Goal: Task Accomplishment & Management: Use online tool/utility

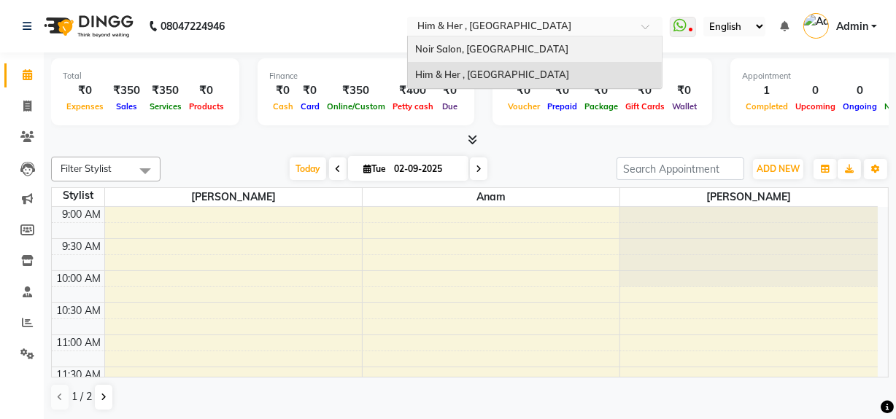
click at [434, 46] on span "Noir Salon, [GEOGRAPHIC_DATA]" at bounding box center [491, 49] width 153 height 12
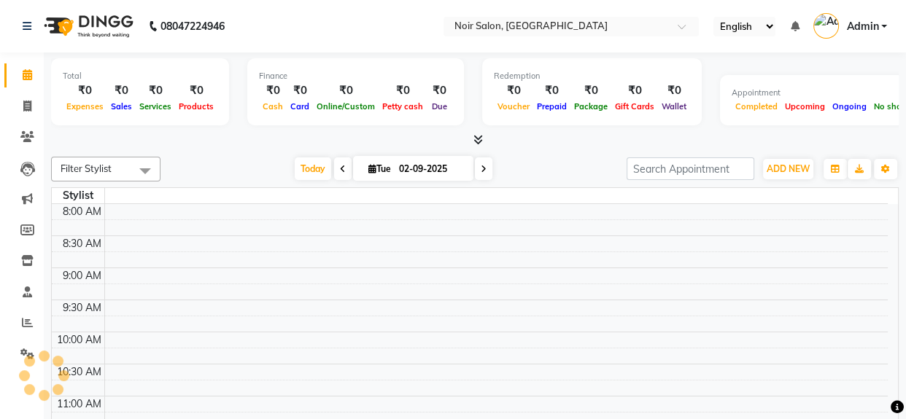
select select "en"
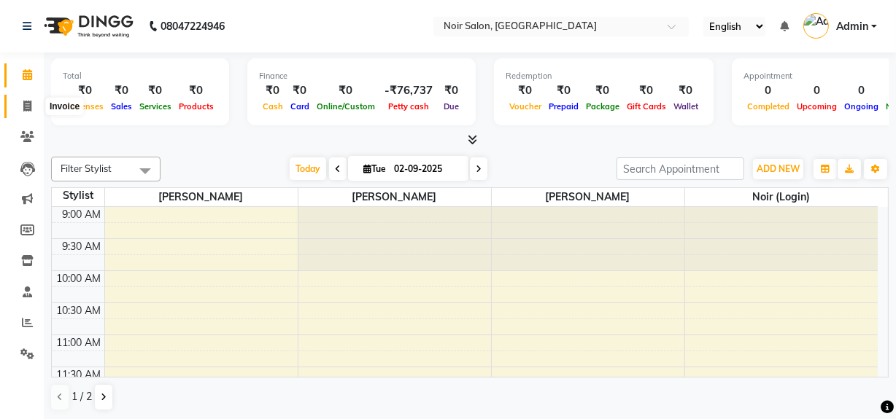
click at [24, 104] on icon at bounding box center [27, 106] width 8 height 11
select select "5495"
select select "service"
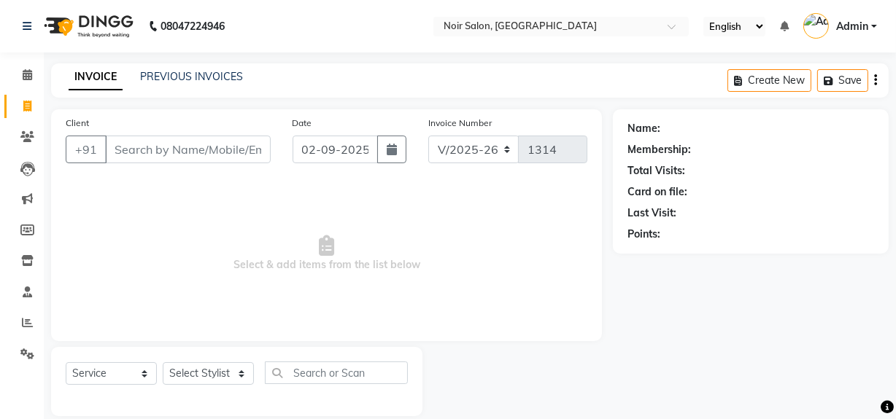
click at [139, 162] on input "Client" at bounding box center [188, 150] width 166 height 28
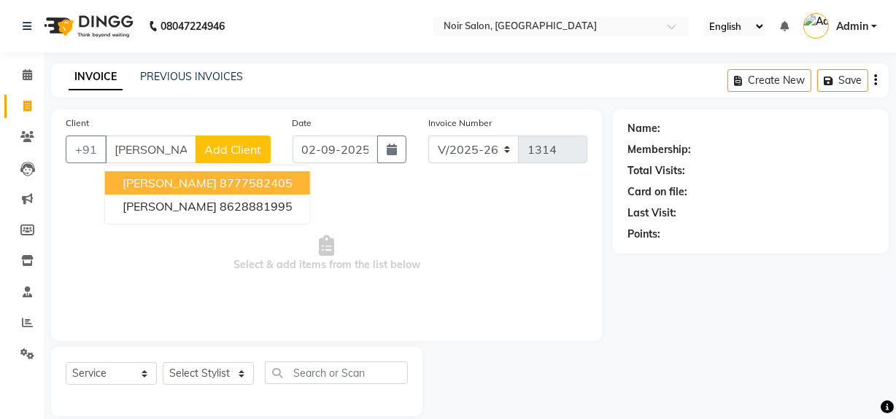
click at [220, 185] on ngb-highlight "8777582405" at bounding box center [256, 183] width 73 height 15
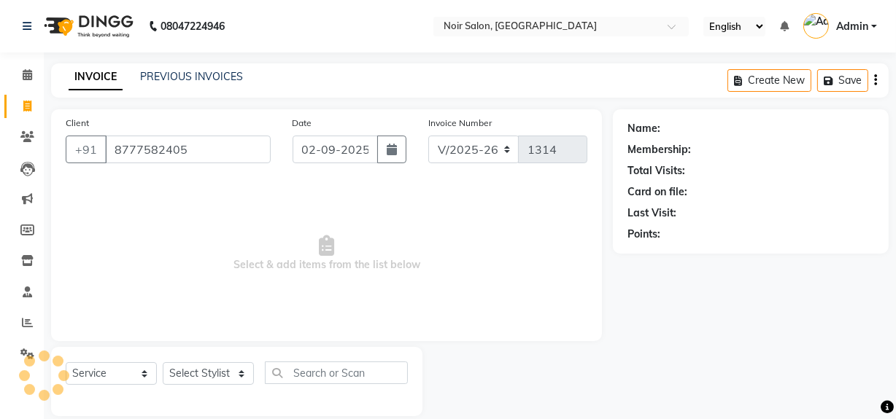
type input "8777582405"
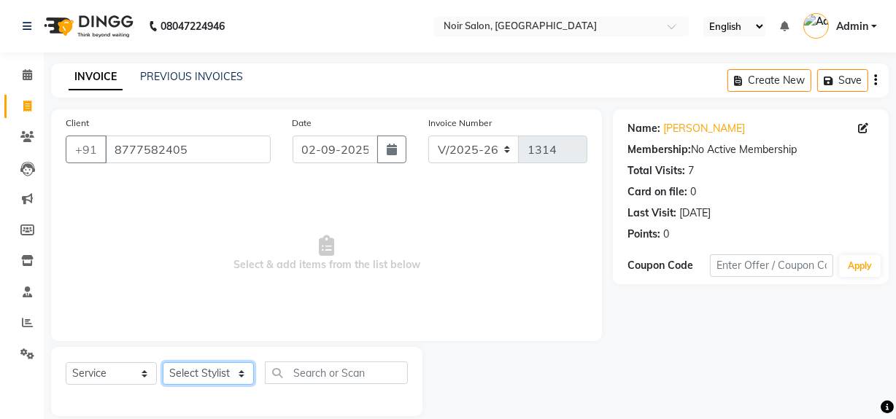
click at [198, 372] on select "Select Stylist khushbu Mohd Naushad Noir (Login) Shamshad Ujwala Patil" at bounding box center [208, 373] width 91 height 23
select select "71171"
click at [163, 362] on select "Select Stylist khushbu Mohd Naushad Noir (Login) Shamshad Ujwala Patil" at bounding box center [208, 373] width 91 height 23
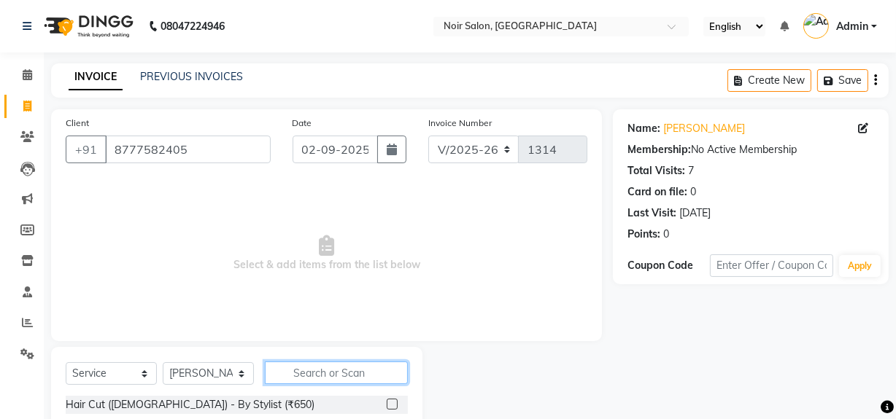
click at [320, 379] on input "text" at bounding box center [336, 373] width 143 height 23
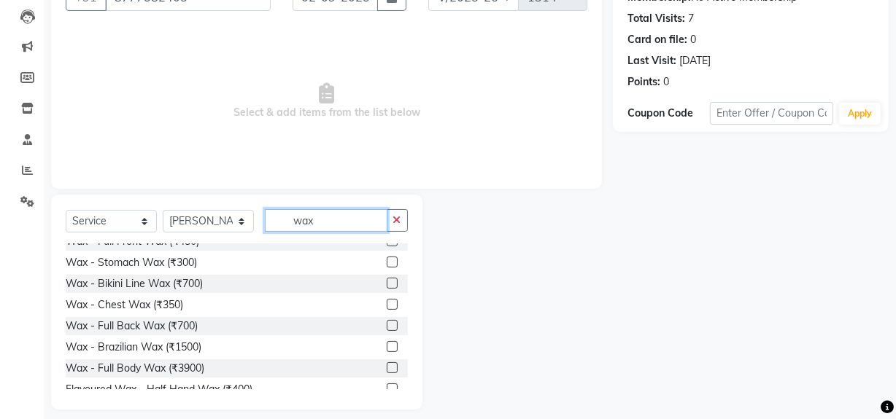
scroll to position [165, 0]
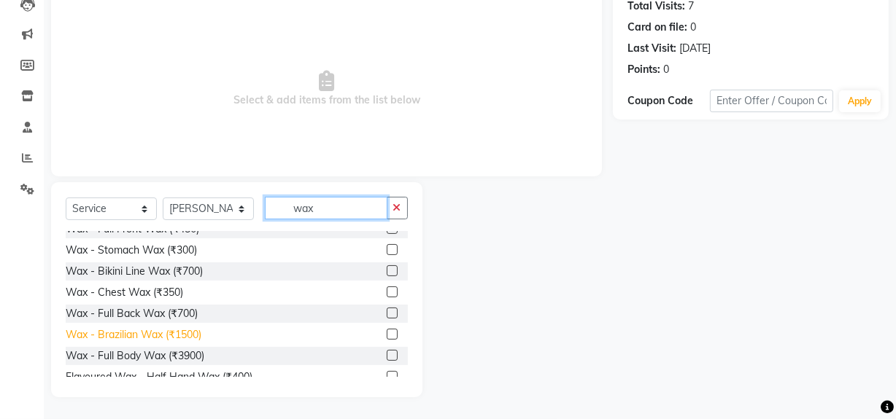
type input "wax"
click at [181, 336] on div "Wax - Brazilian Wax (₹1500)" at bounding box center [134, 334] width 136 height 15
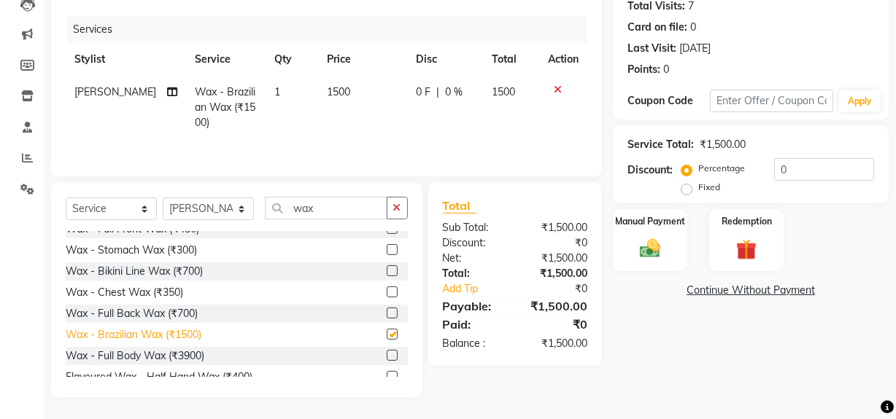
checkbox input "false"
click at [647, 254] on img at bounding box center [649, 248] width 35 height 25
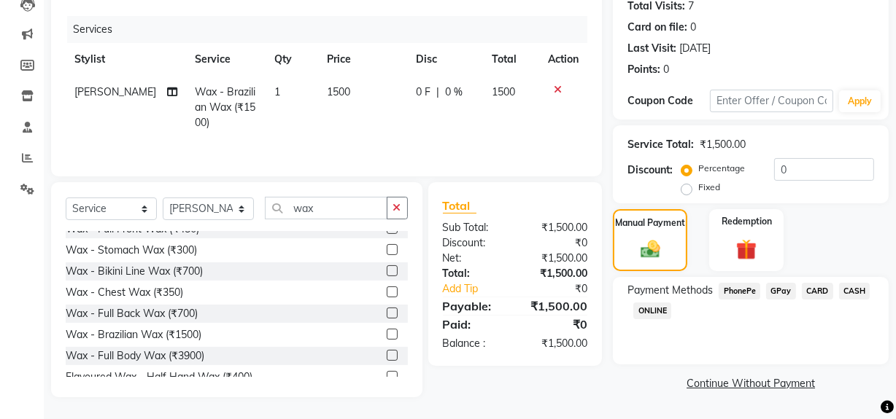
click at [853, 289] on span "CASH" at bounding box center [854, 291] width 31 height 17
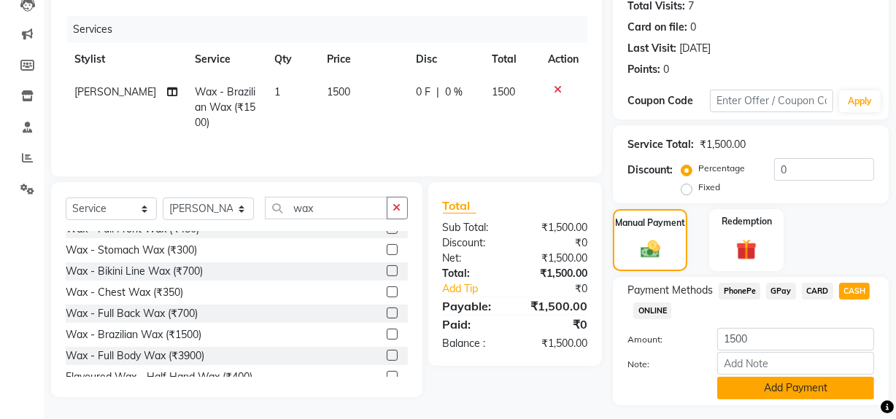
click at [799, 392] on button "Add Payment" at bounding box center [795, 388] width 157 height 23
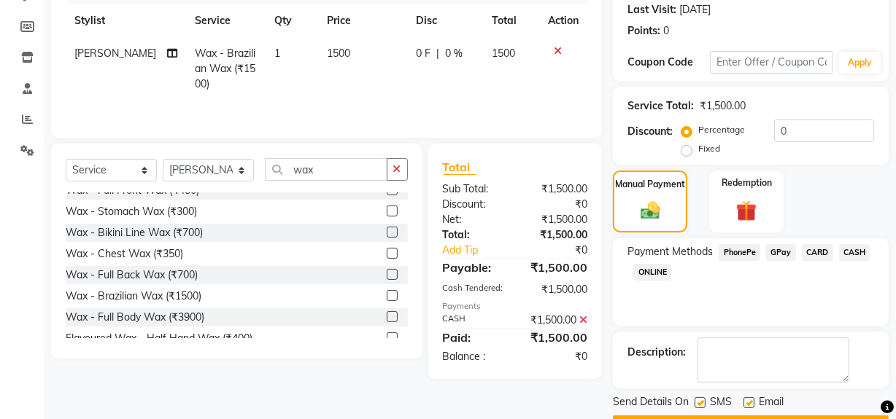
scroll to position [243, 0]
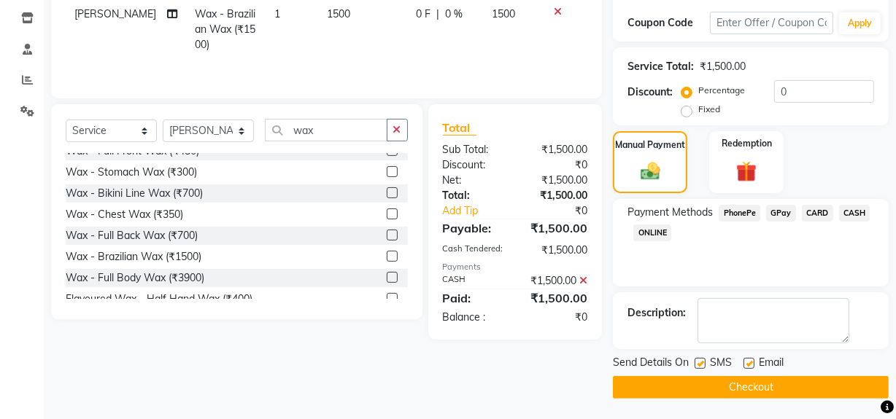
click at [699, 363] on label at bounding box center [699, 363] width 11 height 11
click at [699, 363] on input "checkbox" at bounding box center [698, 364] width 9 height 9
checkbox input "false"
click at [746, 363] on label at bounding box center [748, 363] width 11 height 11
click at [746, 363] on input "checkbox" at bounding box center [747, 364] width 9 height 9
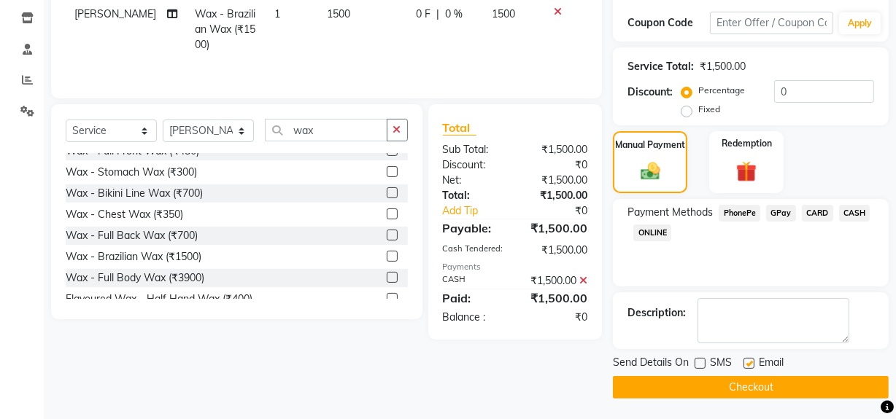
checkbox input "false"
click at [747, 386] on button "Checkout" at bounding box center [751, 387] width 276 height 23
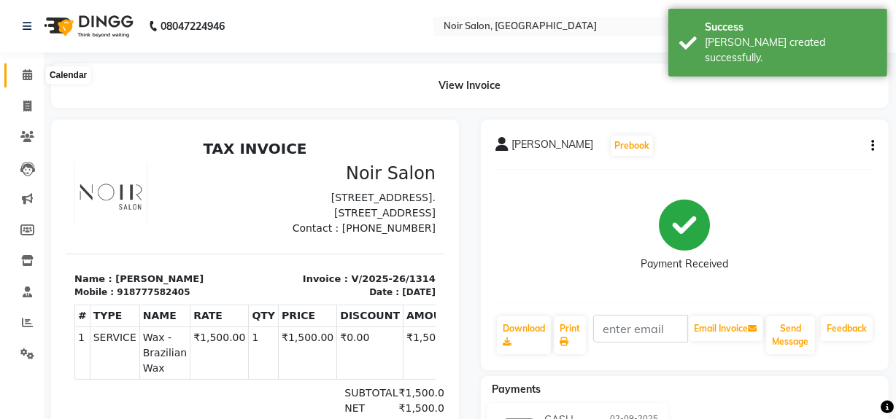
click at [28, 73] on icon at bounding box center [27, 74] width 9 height 11
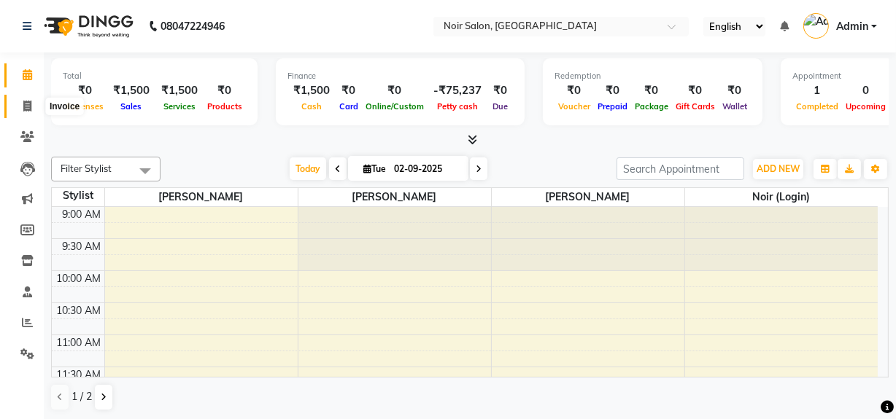
click at [27, 105] on icon at bounding box center [27, 106] width 8 height 11
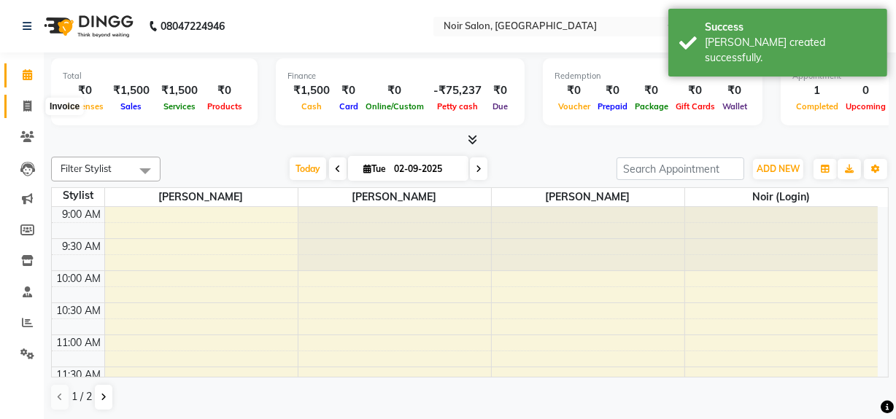
select select "service"
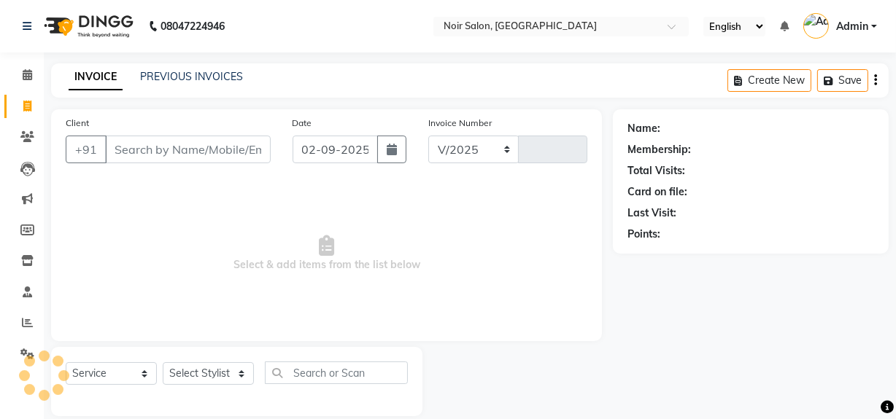
select select "5495"
type input "1315"
